Goal: Transaction & Acquisition: Purchase product/service

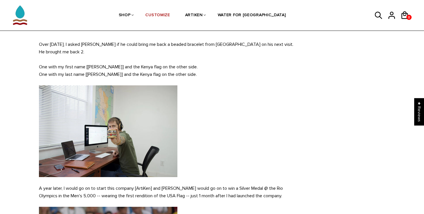
scroll to position [207, 0]
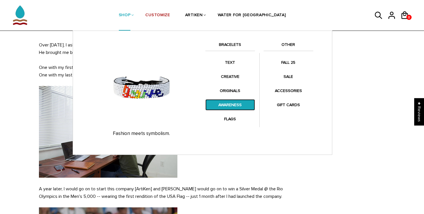
click at [222, 103] on link "AWARENESS" at bounding box center [230, 104] width 50 height 11
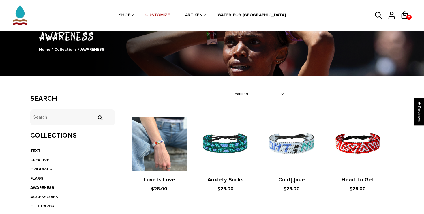
scroll to position [45, 0]
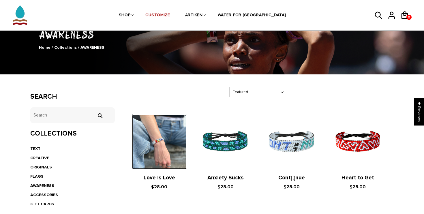
click at [172, 143] on img at bounding box center [159, 141] width 54 height 54
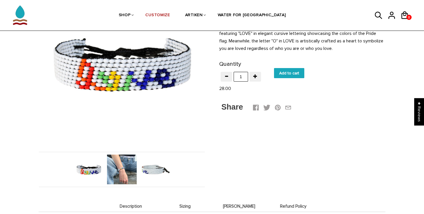
scroll to position [88, 0]
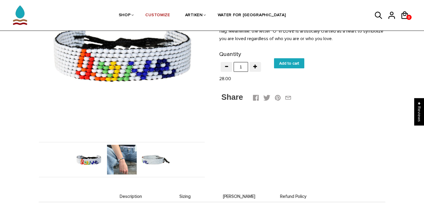
click at [124, 160] on img at bounding box center [122, 160] width 30 height 30
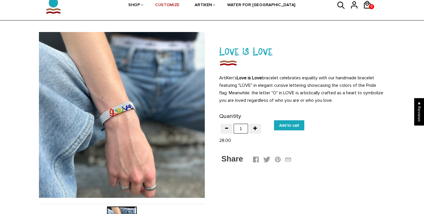
scroll to position [27, 0]
